Goal: Find specific page/section: Find specific page/section

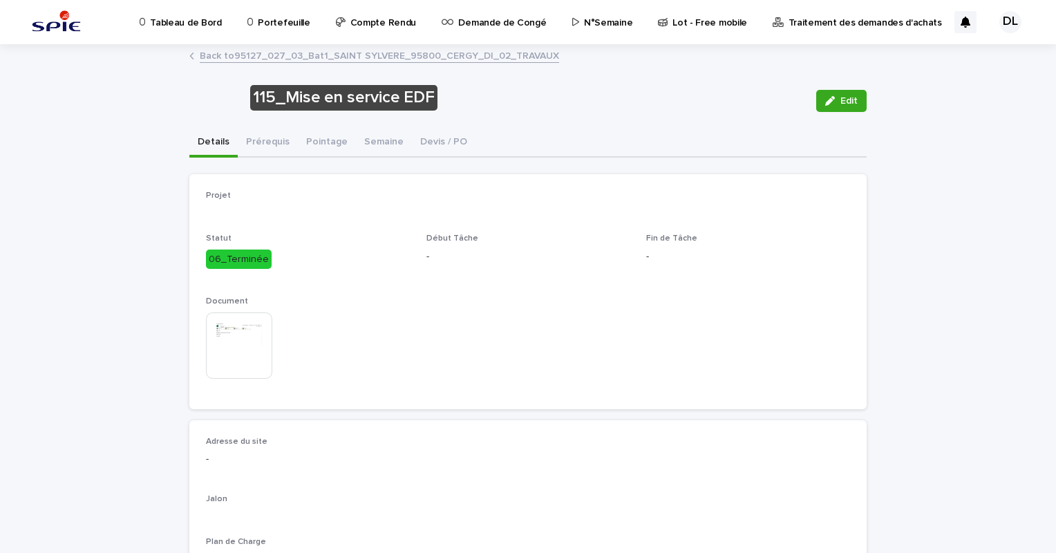
click at [209, 56] on link "Back to 95127_027_03_Bat1_SAINT SYLVERE_95800_CERGY_DI_02_TRAVAUX" at bounding box center [379, 55] width 359 height 16
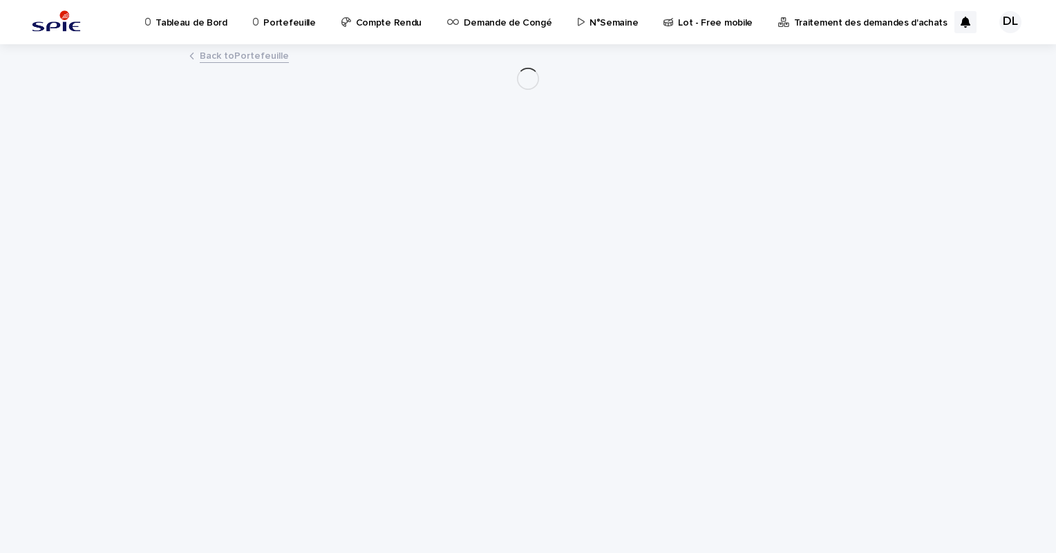
click at [209, 56] on link "Back to Portefeuille" at bounding box center [244, 55] width 89 height 16
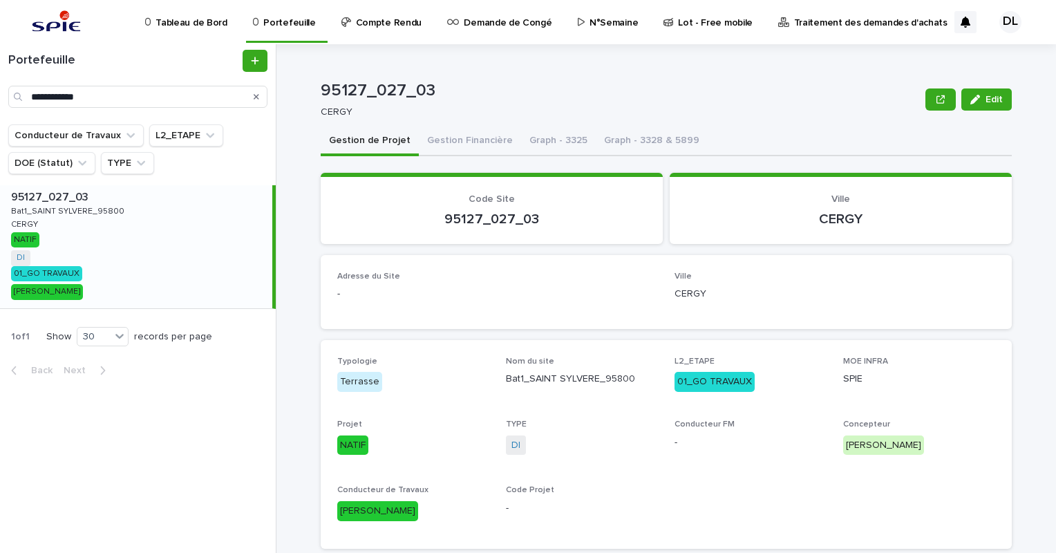
click at [252, 96] on div "Search" at bounding box center [256, 97] width 22 height 22
click at [257, 102] on button "Search" at bounding box center [257, 97] width 6 height 22
click at [205, 94] on input "Search" at bounding box center [137, 97] width 259 height 22
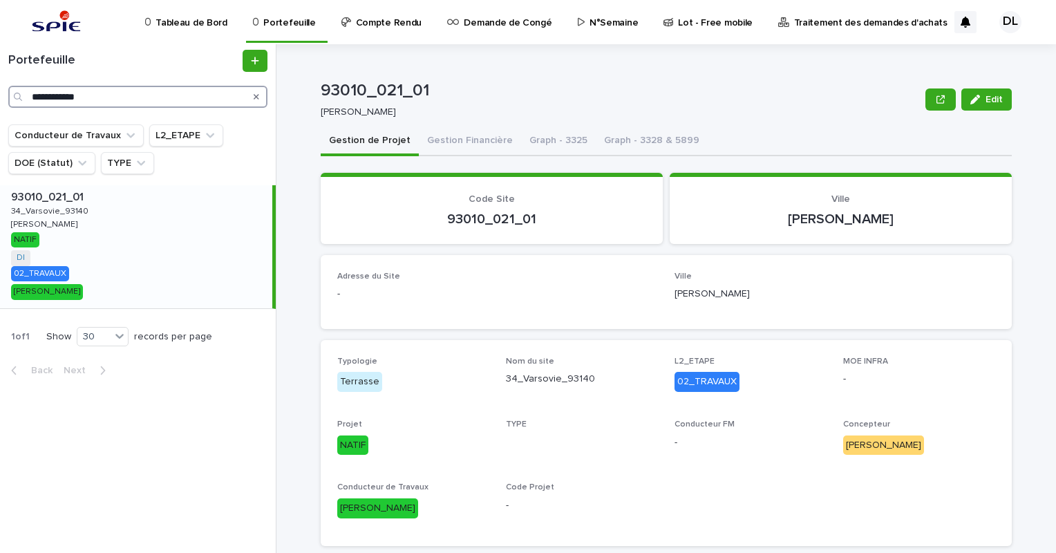
type input "**********"
click at [152, 232] on div "93010_021_01 93010_021_01 34_Varsovie_93140 34_Varsovie_93140 [PERSON_NAME] [PE…" at bounding box center [136, 246] width 272 height 123
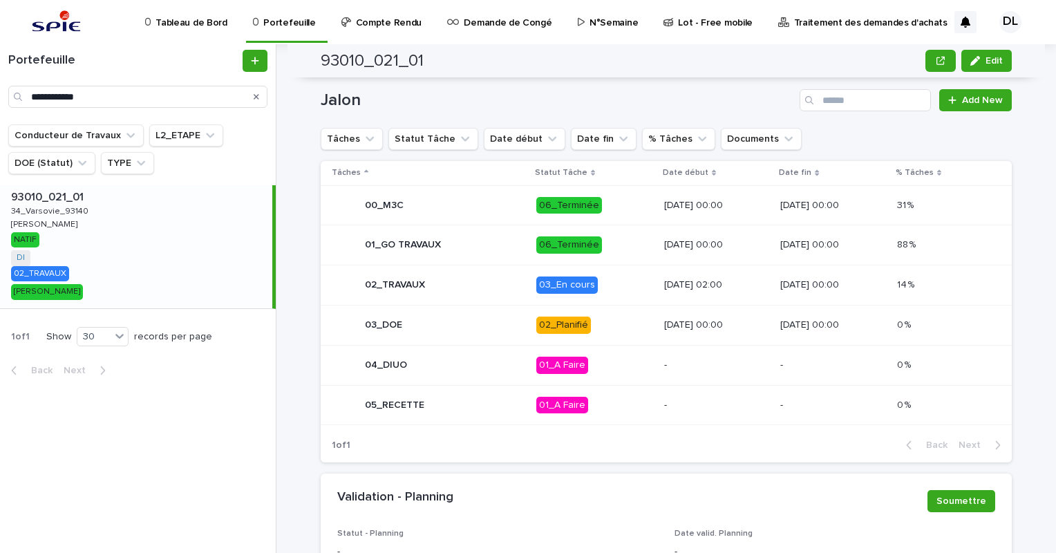
scroll to position [658, 0]
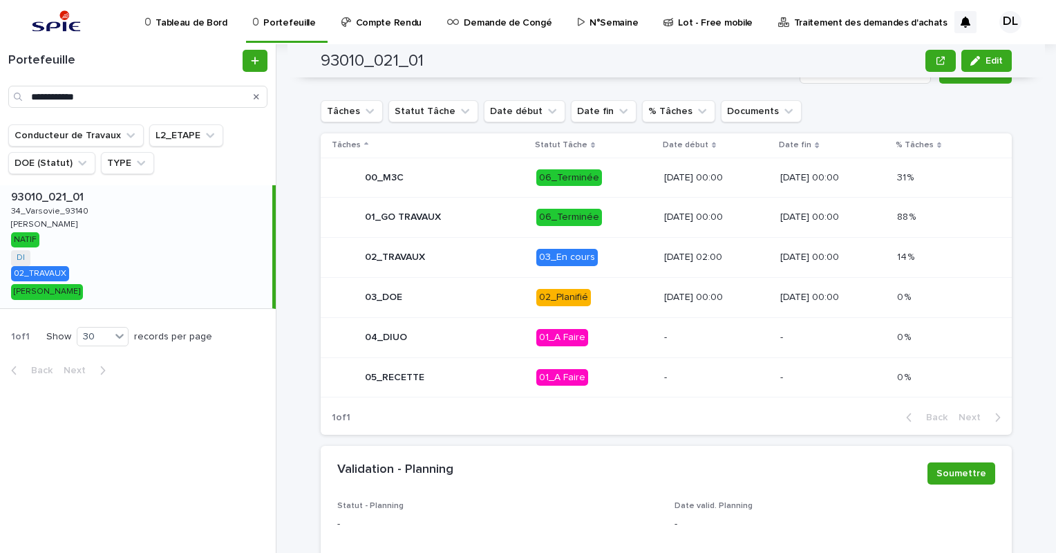
click at [499, 263] on div "02_TRAVAUX" at bounding box center [428, 258] width 193 height 28
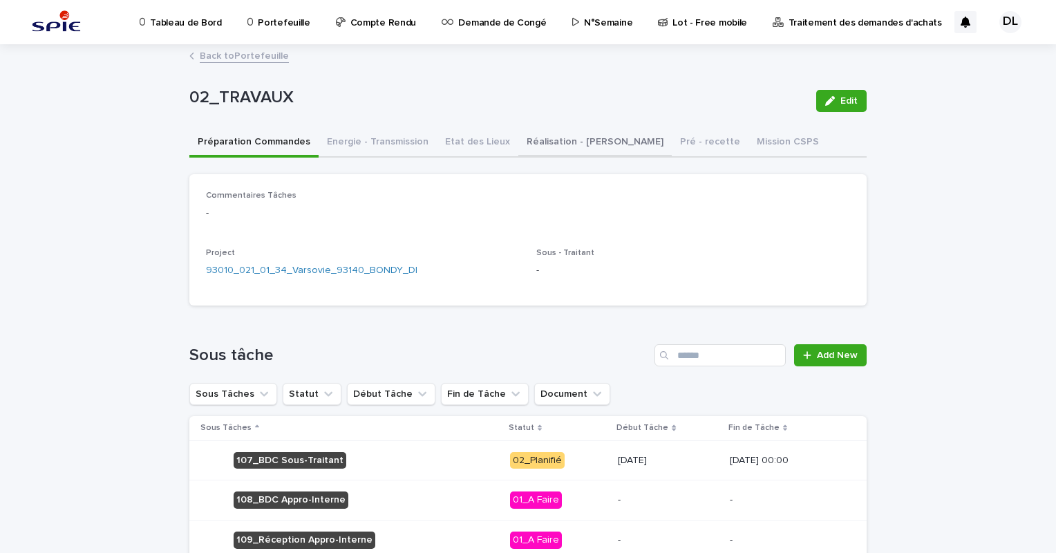
click at [539, 145] on button "Réalisation - [PERSON_NAME]" at bounding box center [594, 143] width 153 height 29
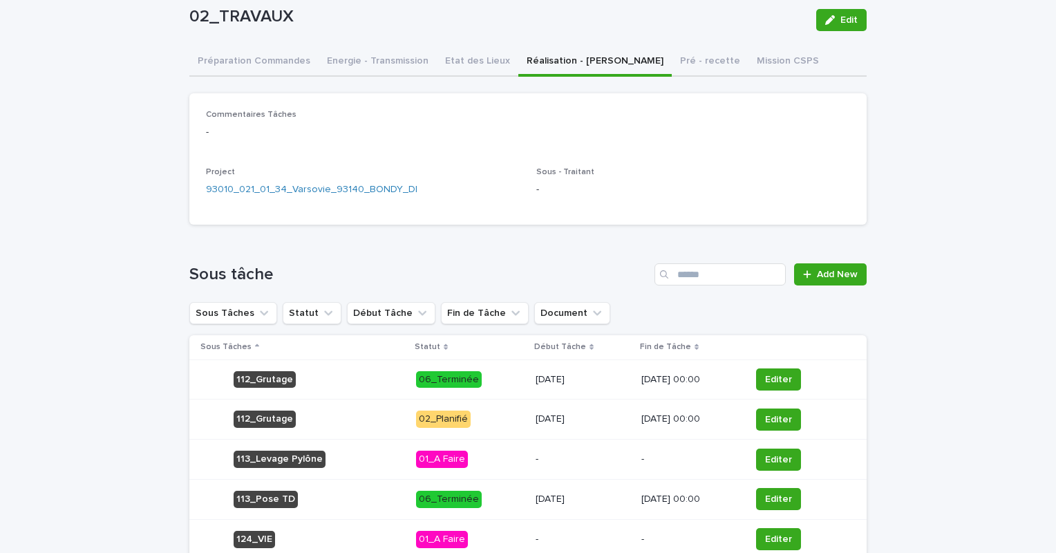
scroll to position [75, 0]
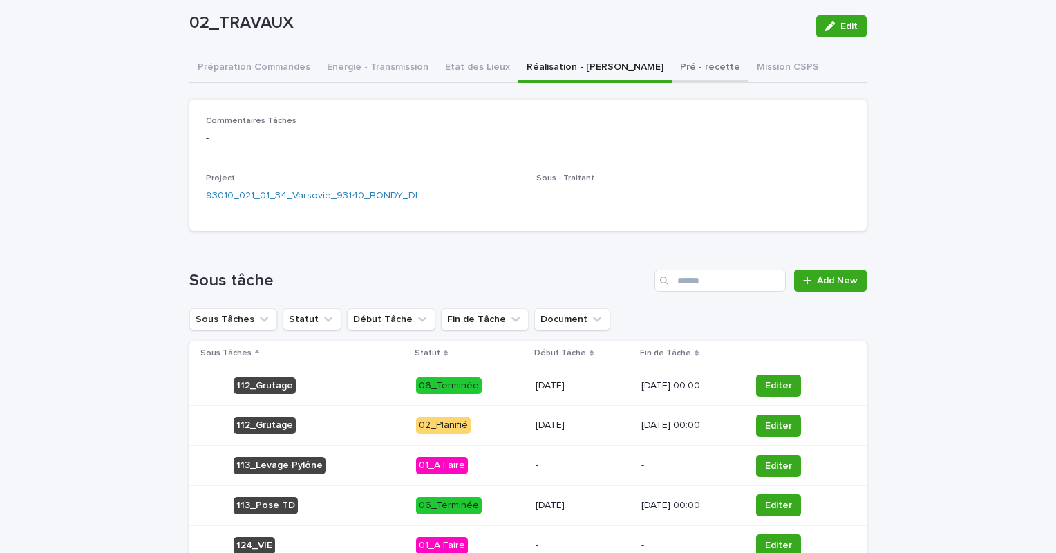
click at [660, 72] on div "02_TRAVAUX Edit 02_TRAVAUX Edit Sorry, there was an error saving your record. P…" at bounding box center [527, 312] width 677 height 683
